Goal: Check status: Check status

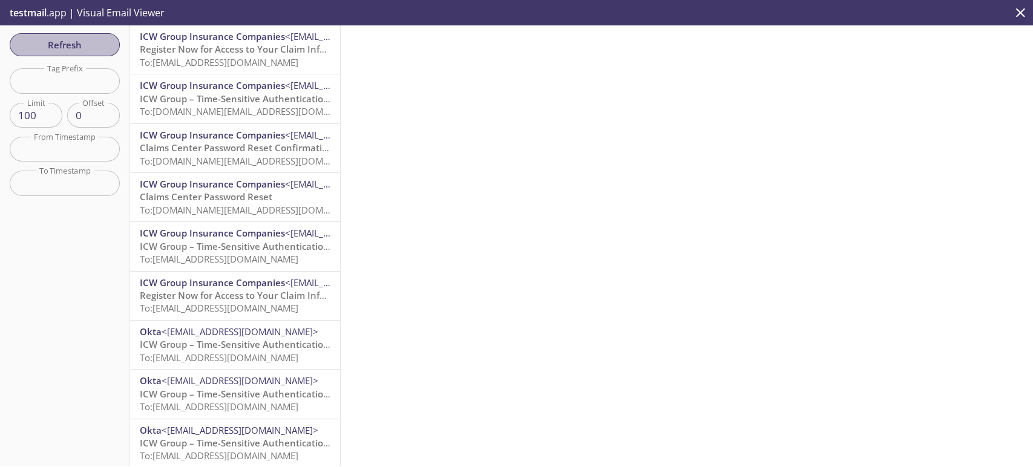
click at [76, 39] on span "Refresh" at bounding box center [64, 45] width 91 height 16
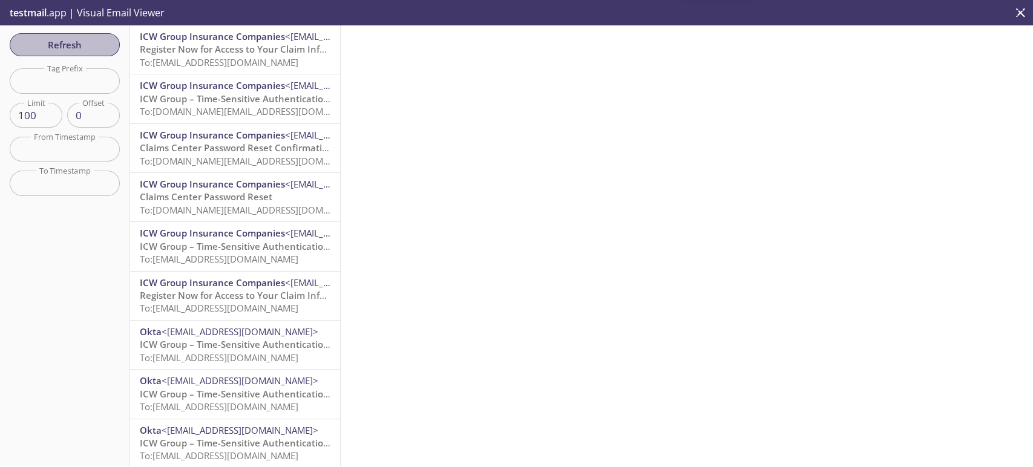
click at [76, 39] on span "Refresh" at bounding box center [64, 45] width 91 height 16
click at [108, 47] on span "Refresh" at bounding box center [64, 45] width 91 height 16
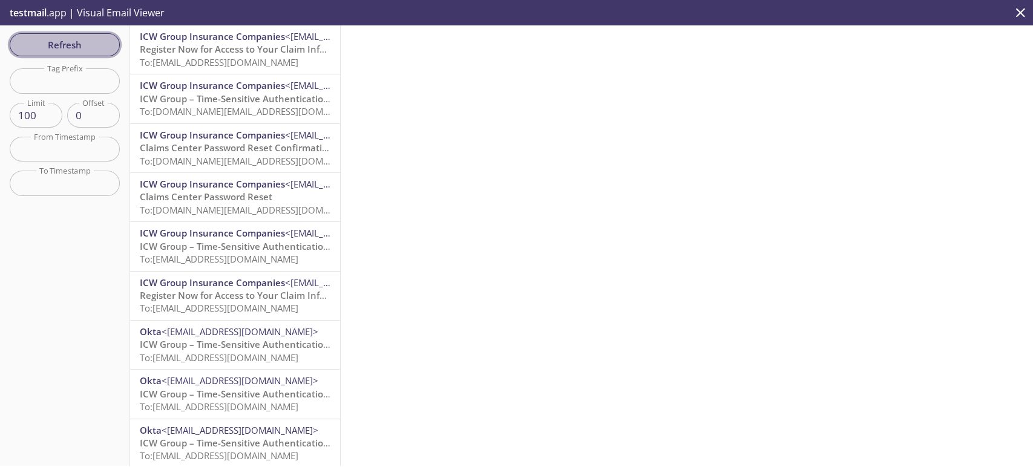
click at [90, 39] on span "Refresh" at bounding box center [64, 45] width 91 height 16
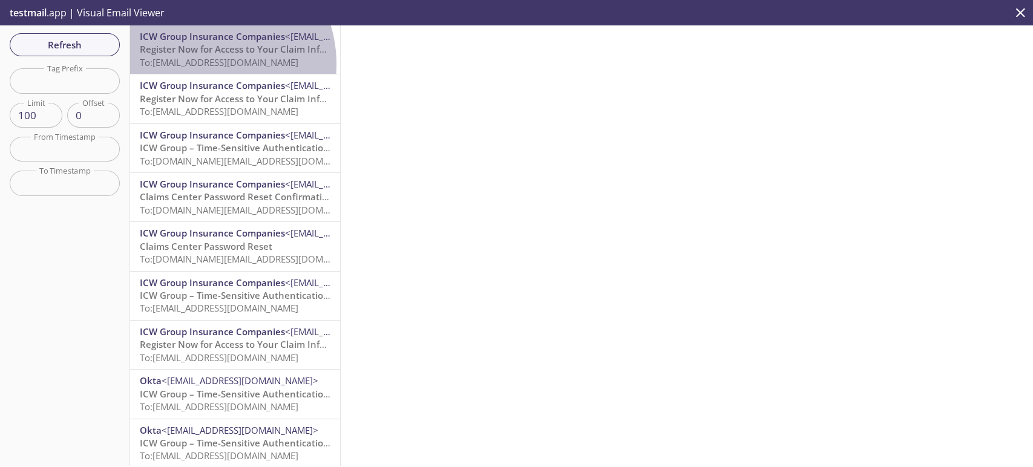
click at [202, 64] on span "To: [EMAIL_ADDRESS][DOMAIN_NAME]" at bounding box center [219, 62] width 159 height 12
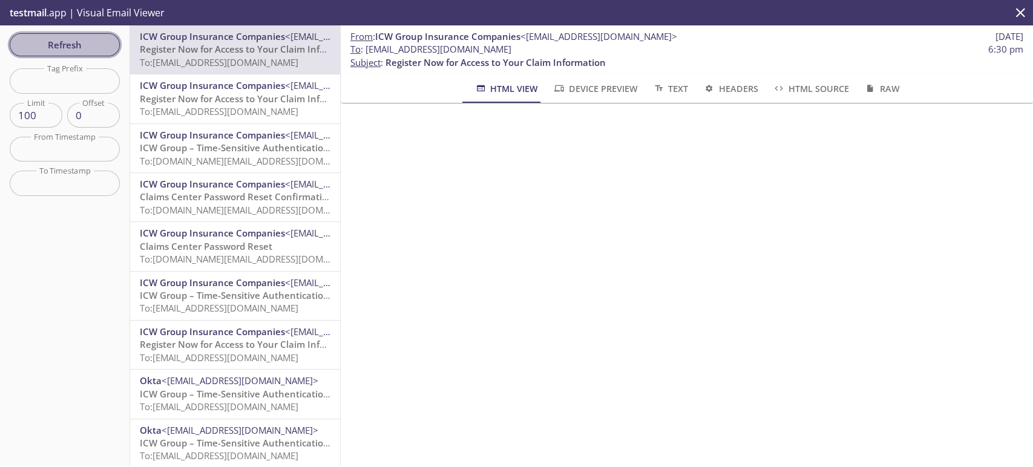
click at [97, 45] on span "Refresh" at bounding box center [64, 45] width 91 height 16
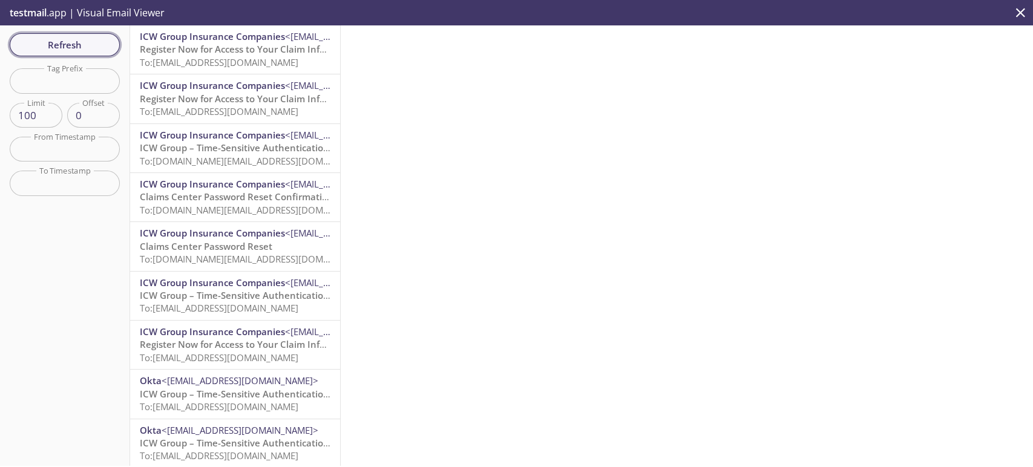
click at [82, 46] on span "Refresh" at bounding box center [64, 45] width 91 height 16
